Goal: Information Seeking & Learning: Learn about a topic

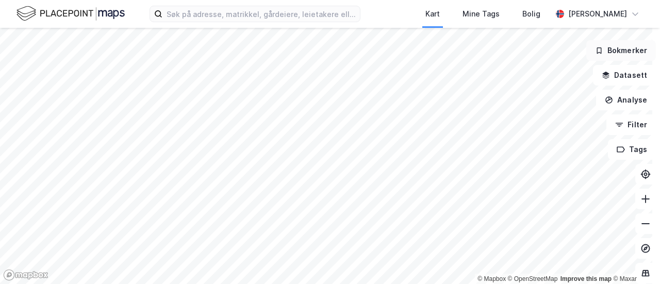
click at [602, 56] on div "© Mapbox © OpenStreetMap Improve this map © [PERSON_NAME] Datasett Analyse Filt…" at bounding box center [330, 156] width 660 height 256
click at [622, 0] on html "Kart Mine Tags Bolig [PERSON_NAME] © Mapbox © OpenStreetMap Improve this map © …" at bounding box center [330, 142] width 660 height 284
click at [633, 59] on div "© Mapbox © OpenStreetMap Improve this map © [PERSON_NAME] Datasett Analyse Filt…" at bounding box center [330, 156] width 660 height 256
click at [549, 0] on html "Kart Mine Tags Bolig [PERSON_NAME] © Mapbox © OpenStreetMap Improve this map © …" at bounding box center [330, 142] width 660 height 284
click at [457, 0] on html "Kart Mine Tags Bolig [PERSON_NAME] © Mapbox © OpenStreetMap Improve this map © …" at bounding box center [330, 142] width 660 height 284
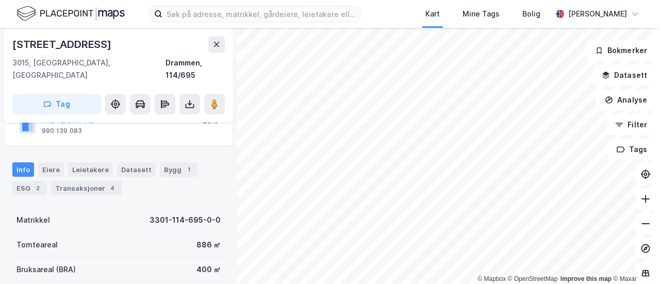
scroll to position [155, 0]
